Goal: Task Accomplishment & Management: Use online tool/utility

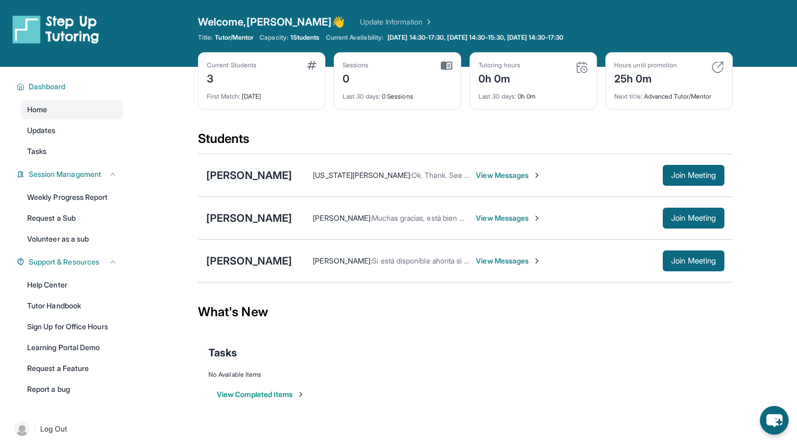
click at [242, 175] on div "[PERSON_NAME]" at bounding box center [249, 175] width 86 height 15
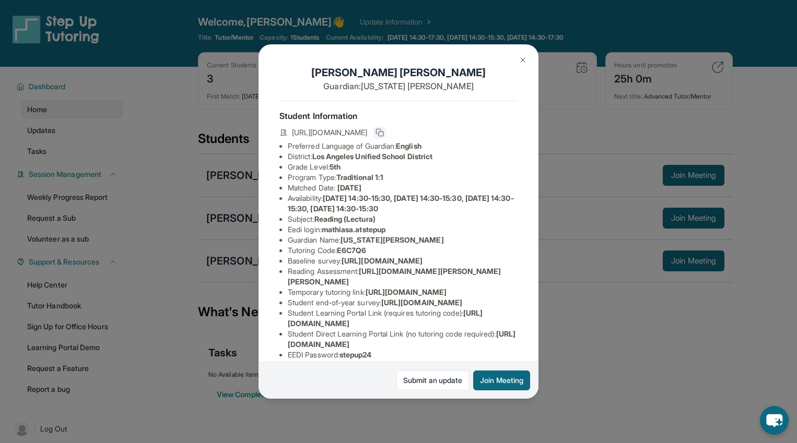
click at [381, 130] on icon at bounding box center [379, 131] width 5 height 5
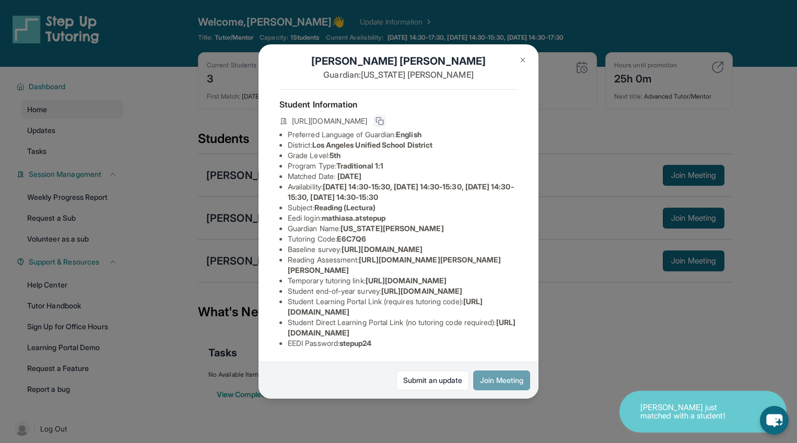
click at [492, 376] on button "Join Meeting" at bounding box center [501, 381] width 57 height 20
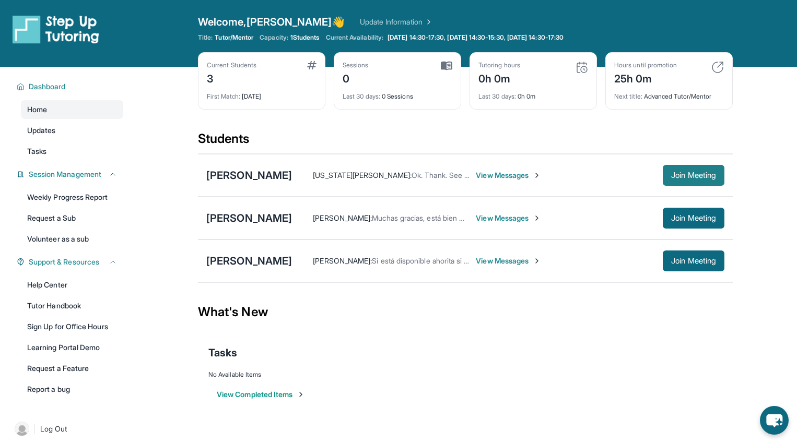
click at [682, 176] on span "Join Meeting" at bounding box center [693, 175] width 45 height 6
click at [292, 178] on div "[PERSON_NAME]" at bounding box center [249, 175] width 86 height 15
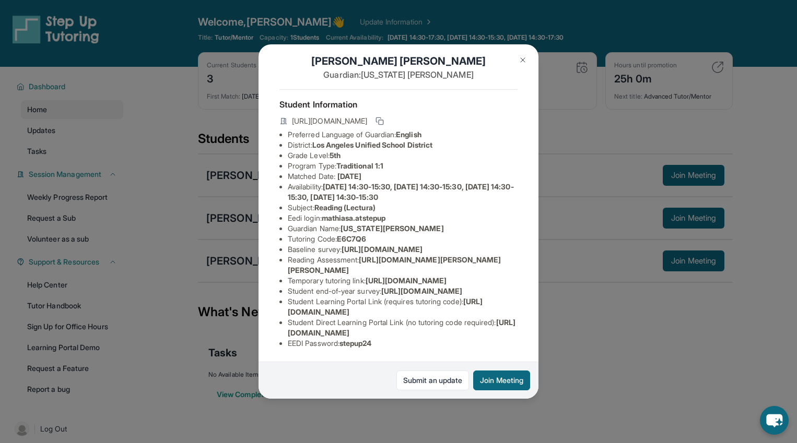
scroll to position [0, 0]
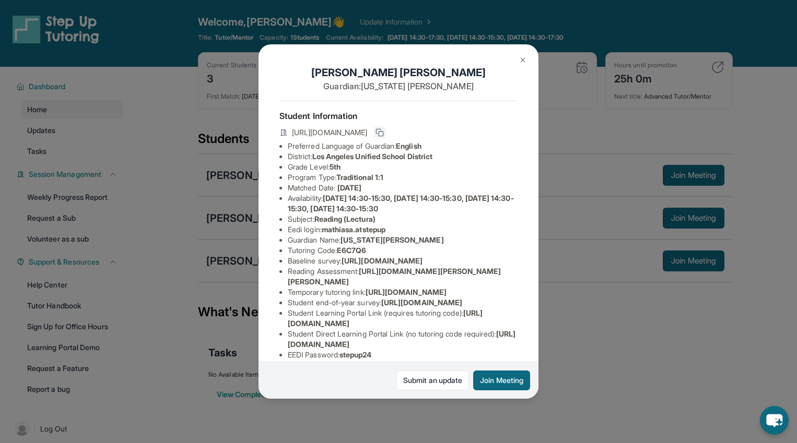
click at [384, 133] on icon at bounding box center [380, 132] width 8 height 8
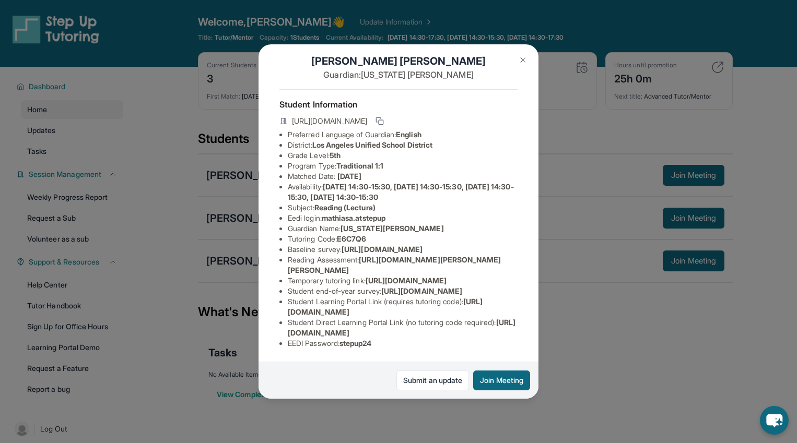
scroll to position [116, 0]
drag, startPoint x: 288, startPoint y: 310, endPoint x: 470, endPoint y: 312, distance: 182.3
click at [470, 312] on li "Student Learning Portal Link (requires tutoring code) : [URL][DOMAIN_NAME]" at bounding box center [403, 307] width 230 height 21
click at [419, 342] on li "EEDI Password : stepup24" at bounding box center [403, 343] width 230 height 10
drag, startPoint x: 287, startPoint y: 334, endPoint x: 516, endPoint y: 333, distance: 228.8
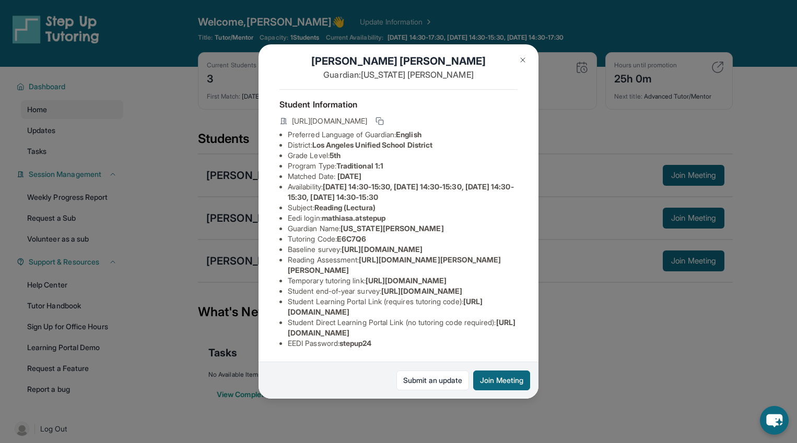
click at [516, 333] on ul "Preferred Language of Guardian: English District: [GEOGRAPHIC_DATA] Unified Sch…" at bounding box center [398, 239] width 238 height 219
copy span "[URL][DOMAIN_NAME]"
